Goal: Task Accomplishment & Management: Complete application form

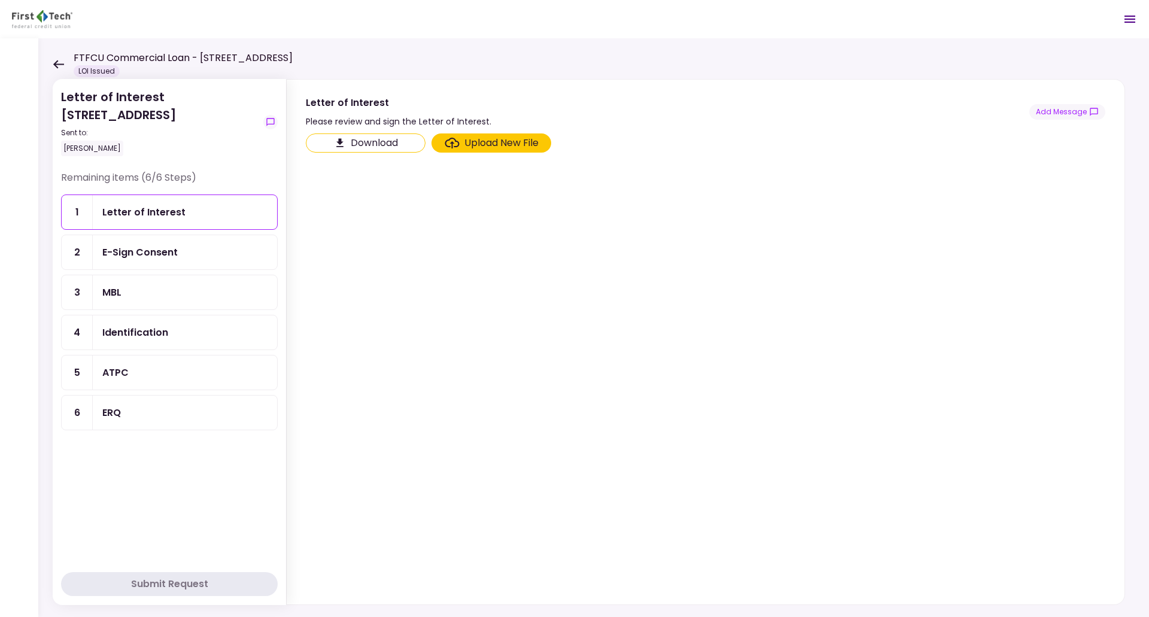
click at [147, 257] on div "E-Sign Consent" at bounding box center [139, 252] width 75 height 15
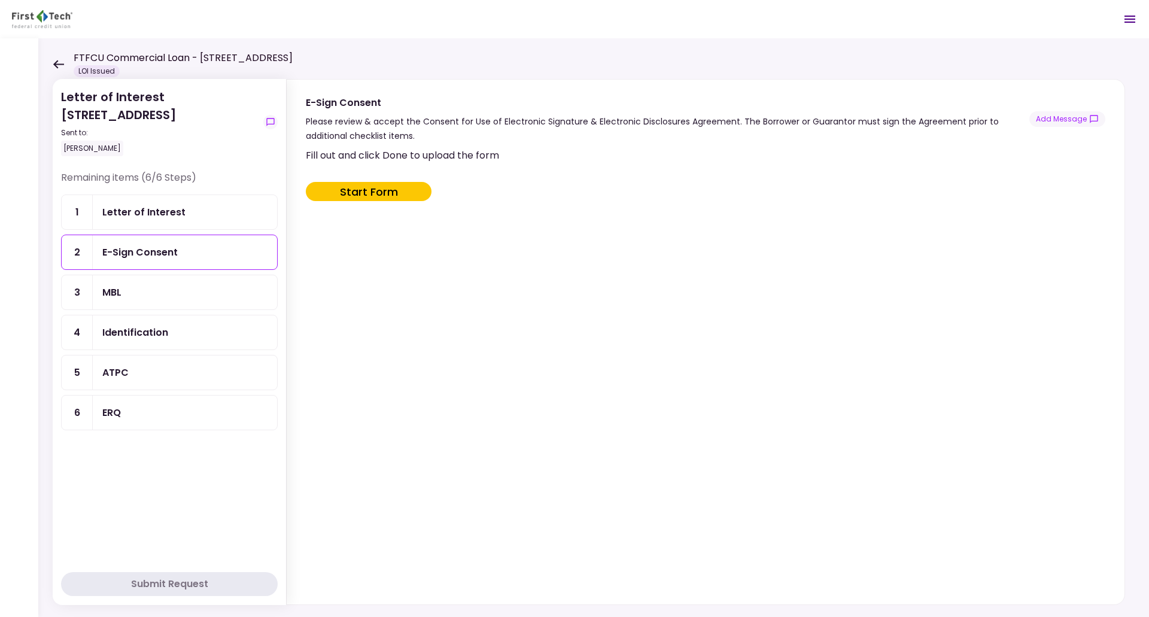
click at [163, 282] on div "MBL" at bounding box center [185, 292] width 184 height 34
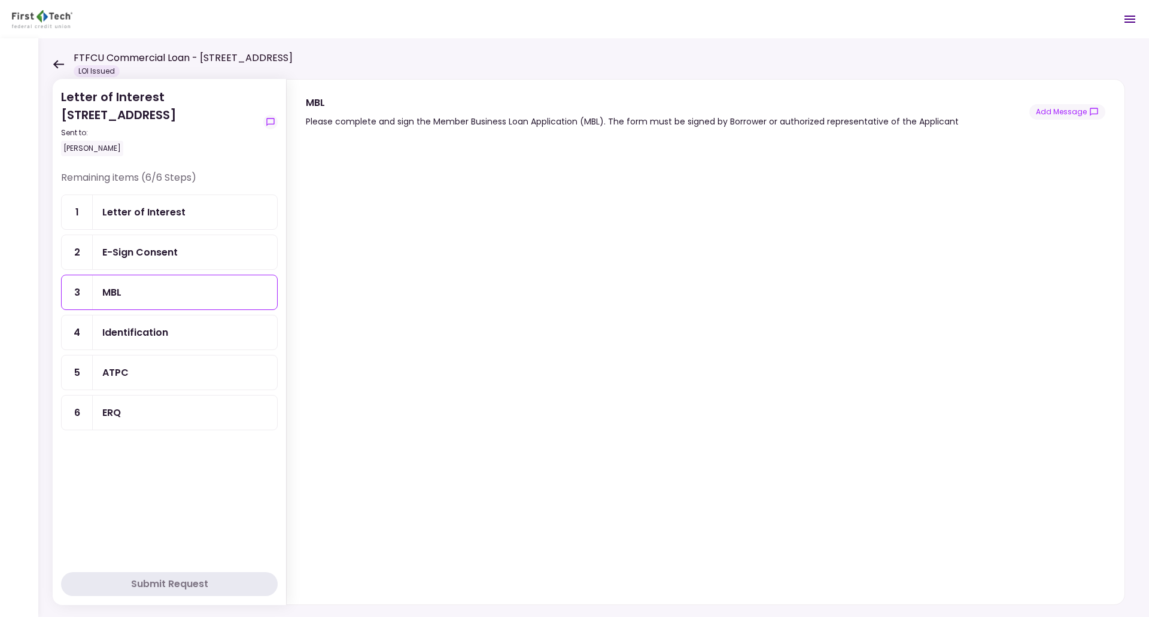
click at [142, 322] on div "Identification" at bounding box center [185, 332] width 184 height 34
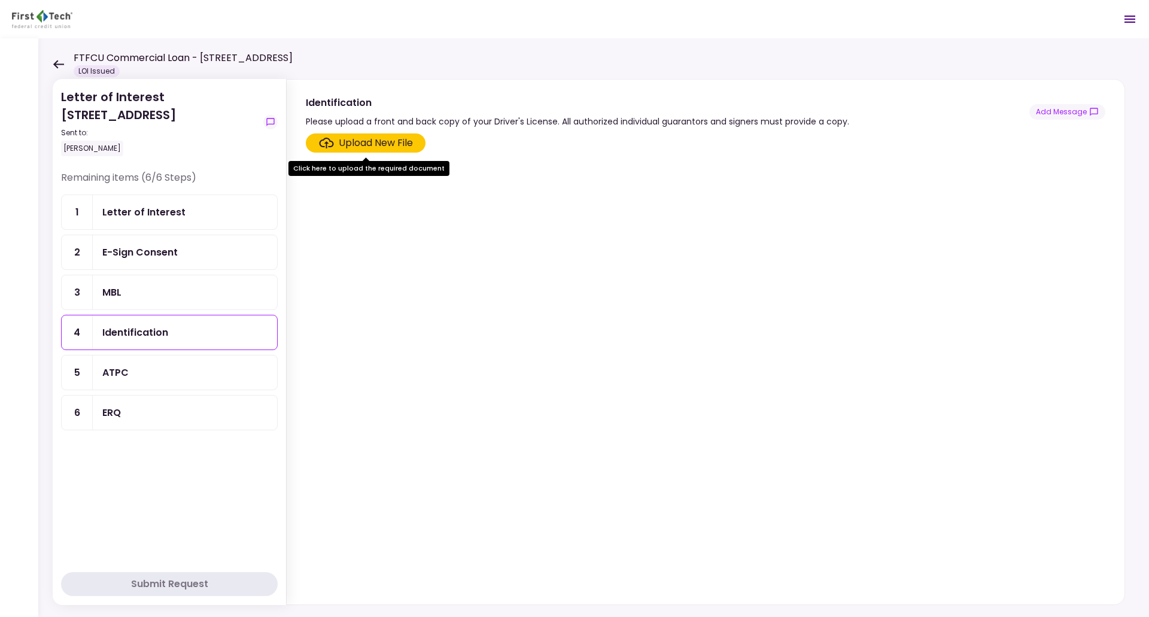
click at [403, 269] on section "Upload New File" at bounding box center [705, 366] width 799 height 466
click at [189, 373] on div "ATPC" at bounding box center [184, 372] width 165 height 15
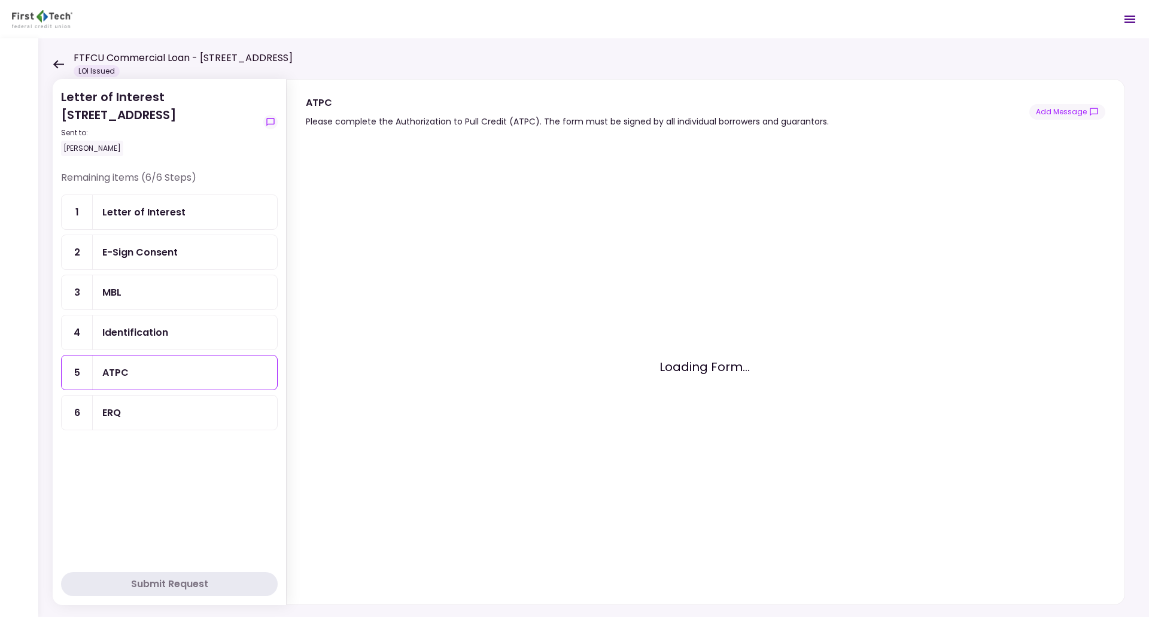
click at [224, 412] on div "ERQ" at bounding box center [184, 412] width 165 height 15
click at [187, 212] on div "Letter of Interest" at bounding box center [184, 212] width 165 height 15
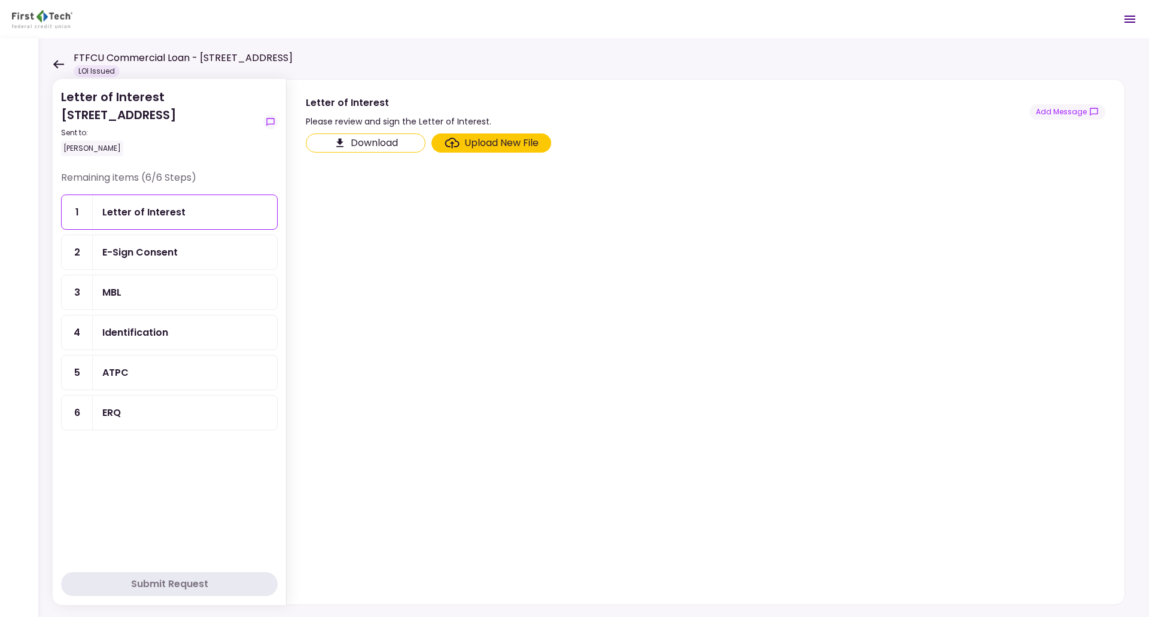
click at [166, 489] on div "Remaining items (6/6 Steps) 1 Letter of Interest 2 E-Sign Consent 3 MBL 4 Ident…" at bounding box center [169, 367] width 217 height 394
click at [177, 253] on div "E-Sign Consent" at bounding box center [139, 252] width 75 height 15
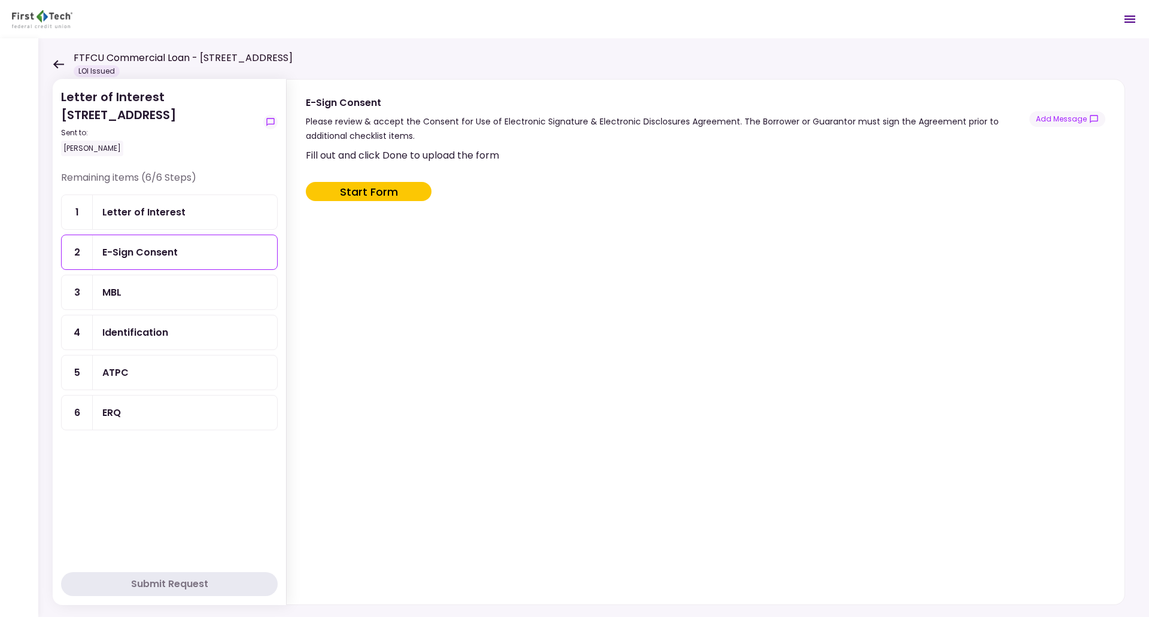
click at [177, 284] on div "MBL" at bounding box center [185, 292] width 184 height 34
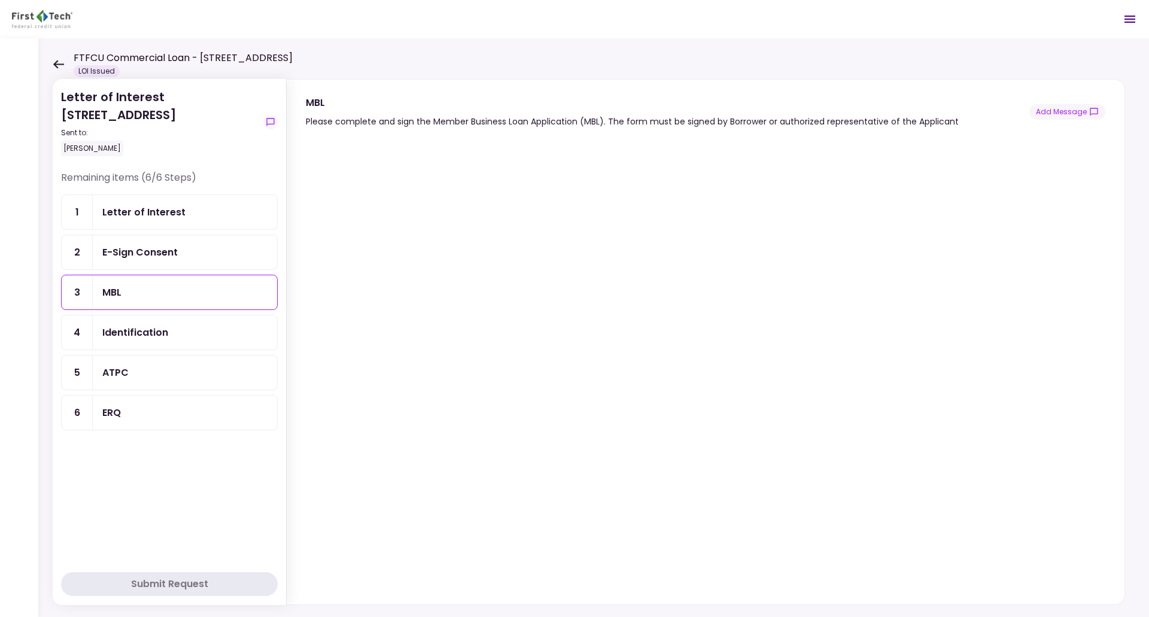
click at [149, 411] on div "ERQ" at bounding box center [184, 412] width 165 height 15
click at [175, 368] on div "ATPC" at bounding box center [184, 372] width 165 height 15
click at [61, 60] on icon at bounding box center [58, 64] width 11 height 9
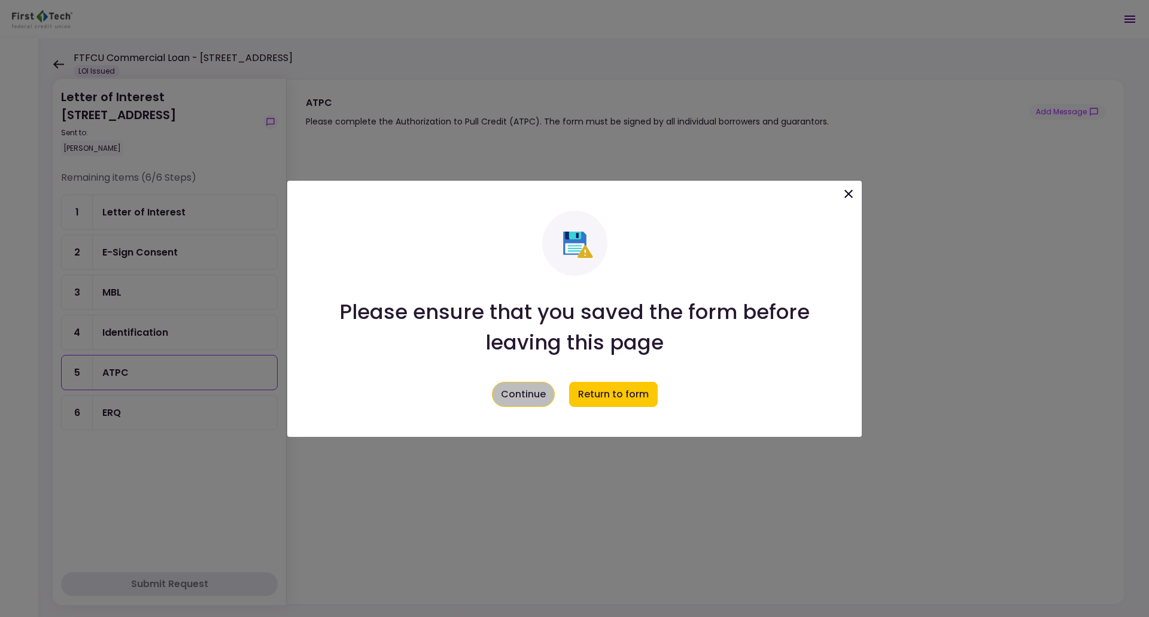
click at [543, 389] on button "Continue" at bounding box center [523, 394] width 63 height 25
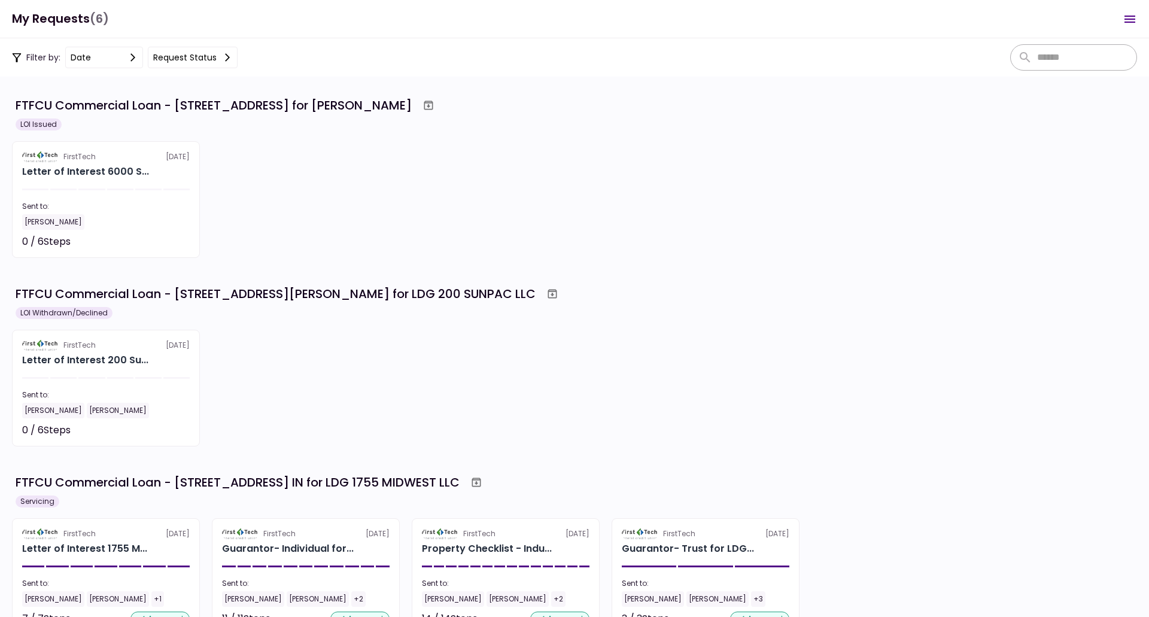
click at [817, 143] on div "FirstTech 24 Sep Letter of Interest 6000 S... Sent to: Andrew McKellips 0 / 6 S…" at bounding box center [574, 199] width 1125 height 117
